Goal: Register for event/course

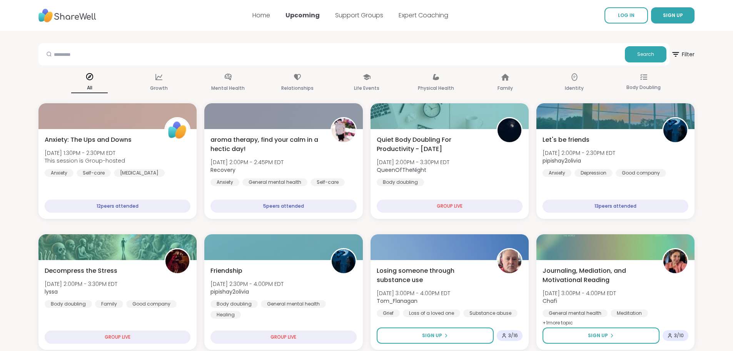
click at [74, 15] on img at bounding box center [67, 15] width 58 height 21
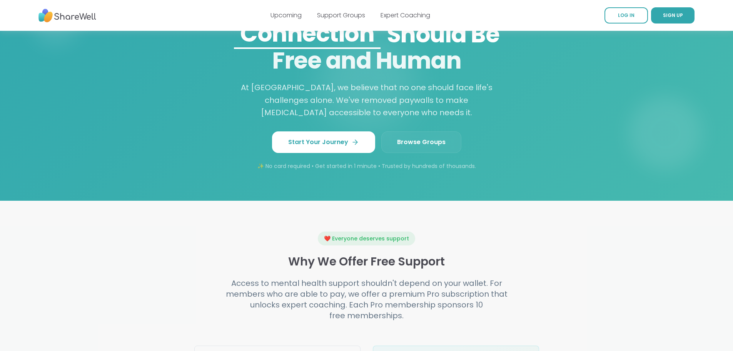
scroll to position [693, 0]
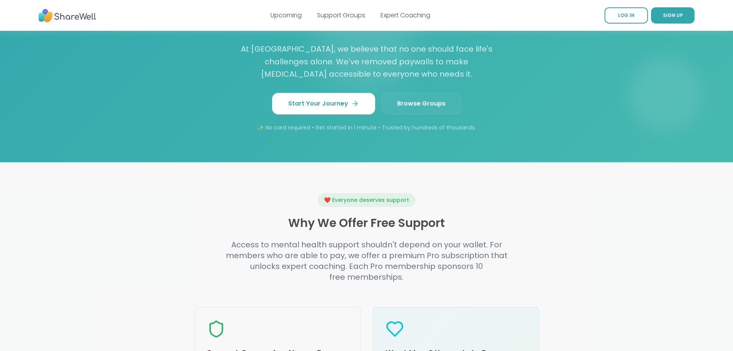
click at [416, 108] on span "Browse Groups" at bounding box center [421, 103] width 48 height 9
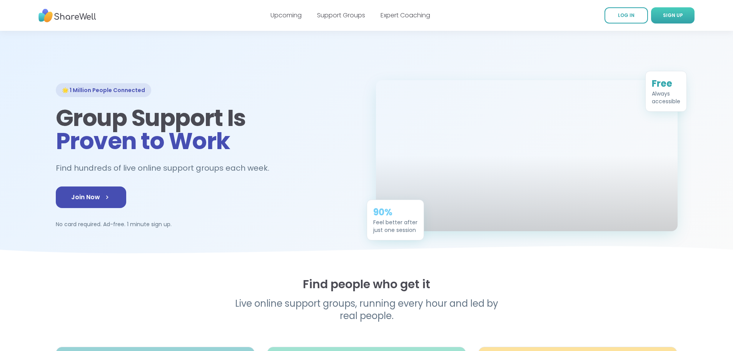
click at [667, 15] on span "SIGN UP" at bounding box center [673, 15] width 20 height 7
click at [672, 13] on span "SIGN UP" at bounding box center [673, 15] width 20 height 7
click at [56, 208] on link "Join Now" at bounding box center [91, 197] width 70 height 22
click at [71, 202] on span "Join Now" at bounding box center [91, 196] width 40 height 9
click at [105, 201] on icon at bounding box center [109, 197] width 8 height 8
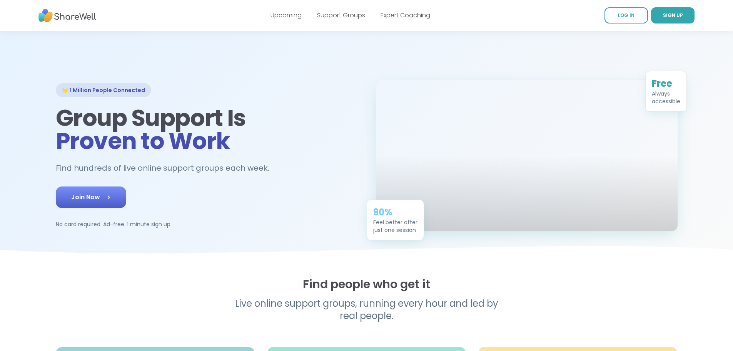
click at [105, 201] on icon at bounding box center [109, 197] width 8 height 8
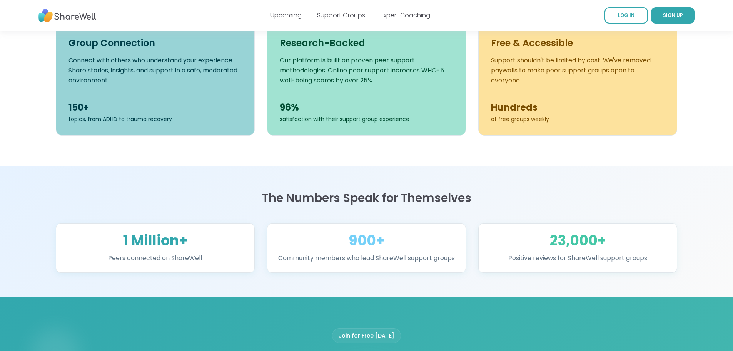
scroll to position [423, 0]
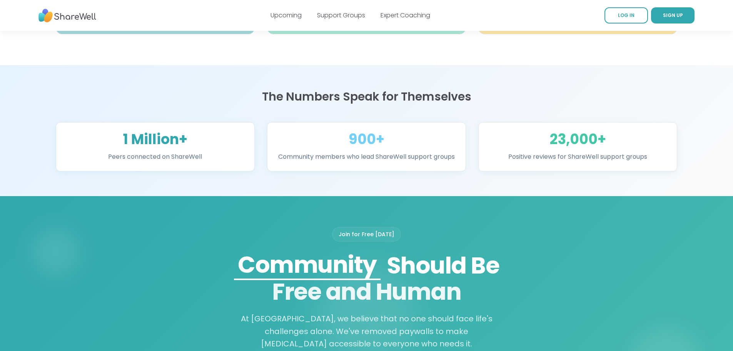
drag, startPoint x: 367, startPoint y: 276, endPoint x: 405, endPoint y: 288, distance: 40.2
click at [369, 241] on div "Join for Free [DATE]" at bounding box center [366, 234] width 69 height 15
drag, startPoint x: 432, startPoint y: 291, endPoint x: 375, endPoint y: 189, distance: 116.8
click at [431, 292] on div "Join for Free [DATE] [MEDICAL_DATA] Connection Community Growth Belonging Shoul…" at bounding box center [367, 314] width 394 height 174
